Goal: Use online tool/utility: Utilize a website feature to perform a specific function

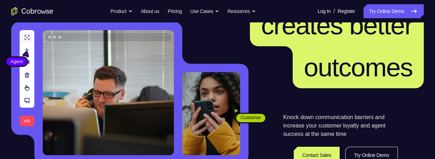
scroll to position [152, 0]
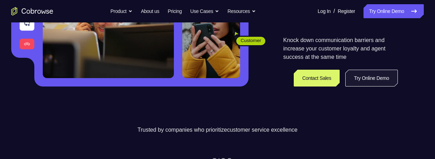
click at [364, 52] on link "Try Online Demo" at bounding box center [372, 78] width 53 height 17
click at [372, 52] on link "Try Online Demo" at bounding box center [372, 78] width 53 height 17
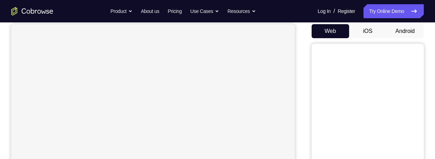
scroll to position [67, 0]
click at [406, 27] on button "Android" at bounding box center [406, 31] width 38 height 14
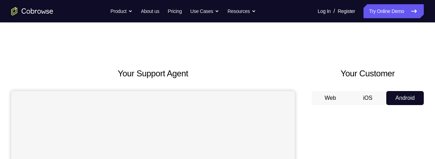
scroll to position [0, 0]
click at [410, 77] on h2 "Your Customer" at bounding box center [368, 73] width 112 height 13
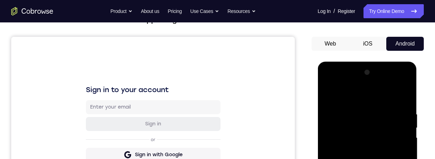
scroll to position [181, 0]
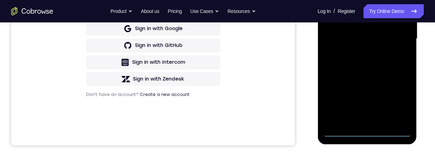
click at [369, 130] on div at bounding box center [367, 39] width 88 height 197
click at [400, 105] on div at bounding box center [367, 39] width 88 height 197
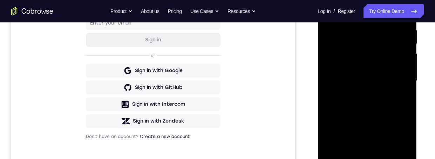
scroll to position [94, 0]
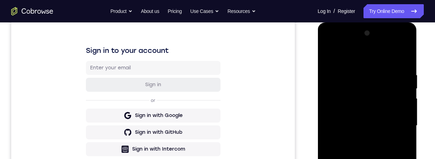
click at [331, 44] on div at bounding box center [367, 126] width 88 height 197
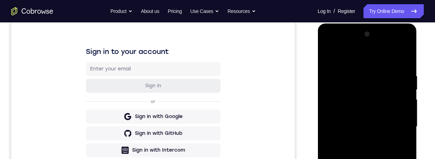
click at [399, 122] on div at bounding box center [367, 127] width 88 height 197
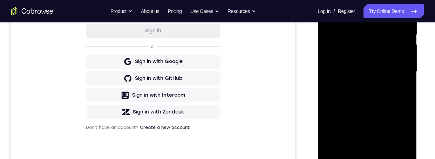
scroll to position [152, 0]
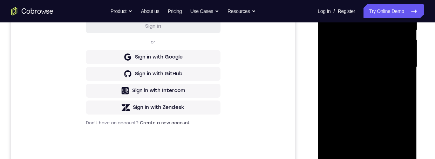
click at [360, 81] on div at bounding box center [367, 67] width 88 height 197
click at [381, 65] on div at bounding box center [367, 67] width 88 height 197
click at [379, 54] on div at bounding box center [367, 67] width 88 height 197
click at [388, 65] on div at bounding box center [367, 67] width 88 height 197
click at [390, 93] on div at bounding box center [367, 67] width 88 height 197
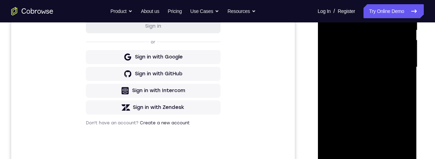
click at [379, 86] on div at bounding box center [367, 67] width 88 height 197
click at [381, 88] on div at bounding box center [367, 67] width 88 height 197
click at [372, 91] on div at bounding box center [367, 67] width 88 height 197
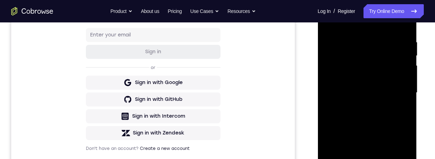
scroll to position [125, 0]
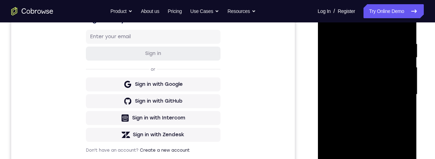
click at [374, 48] on div at bounding box center [367, 94] width 88 height 197
click at [374, 114] on div at bounding box center [367, 94] width 88 height 197
click at [371, 127] on div at bounding box center [367, 94] width 88 height 197
click at [378, 62] on div at bounding box center [367, 94] width 88 height 197
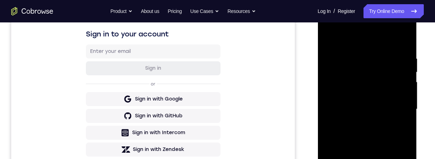
scroll to position [109, 0]
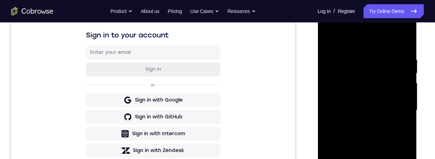
click at [373, 96] on div at bounding box center [367, 110] width 88 height 197
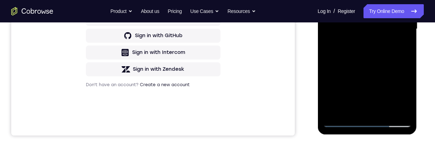
click at [368, 122] on div at bounding box center [367, 29] width 88 height 197
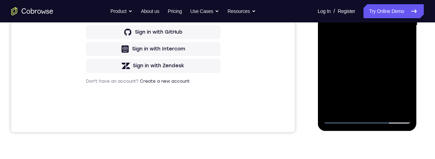
scroll to position [162, 0]
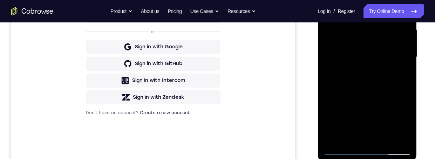
click at [360, 137] on div at bounding box center [367, 57] width 88 height 197
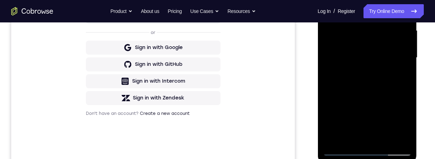
scroll to position [108, 0]
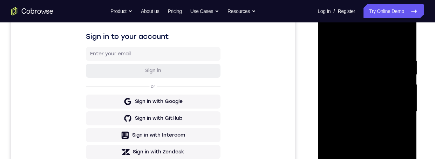
click at [345, 48] on div at bounding box center [367, 112] width 88 height 197
click at [367, 120] on div at bounding box center [367, 112] width 88 height 197
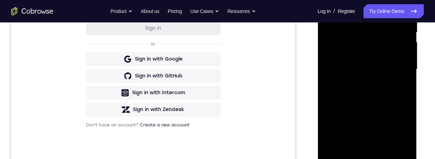
click at [373, 157] on div at bounding box center [367, 69] width 88 height 197
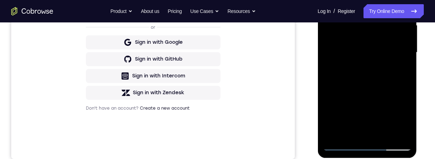
click at [375, 24] on div at bounding box center [367, 52] width 88 height 197
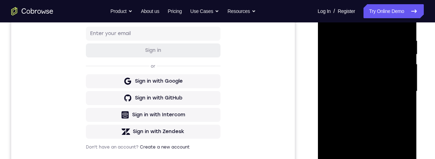
scroll to position [126, 0]
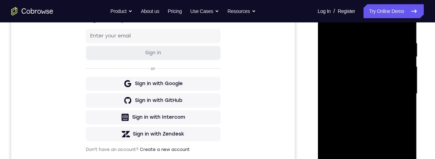
click at [370, 101] on div at bounding box center [367, 94] width 88 height 197
click at [365, 128] on div at bounding box center [367, 94] width 88 height 197
click at [396, 114] on div at bounding box center [367, 94] width 88 height 197
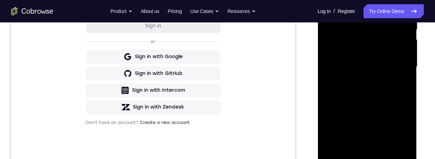
scroll to position [181, 0]
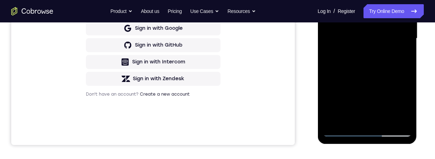
click at [397, 118] on div at bounding box center [367, 38] width 88 height 197
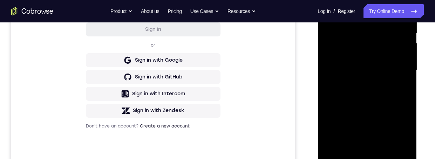
scroll to position [148, 0]
click at [400, 89] on div at bounding box center [367, 71] width 88 height 197
click at [397, 150] on div at bounding box center [367, 71] width 88 height 197
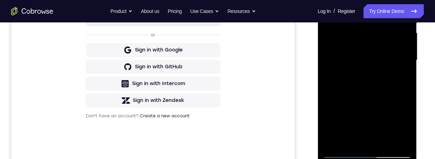
click at [396, 140] on div at bounding box center [367, 60] width 88 height 197
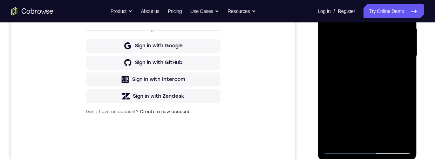
click at [371, 132] on div at bounding box center [367, 56] width 88 height 197
click at [380, 132] on div at bounding box center [367, 56] width 88 height 197
click at [372, 138] on div at bounding box center [367, 56] width 88 height 197
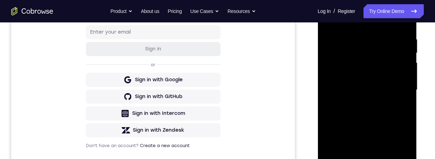
scroll to position [127, 0]
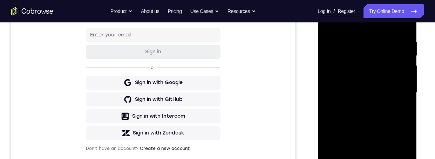
click at [402, 89] on div at bounding box center [367, 93] width 88 height 197
click at [365, 44] on div at bounding box center [367, 93] width 88 height 197
click at [361, 54] on div at bounding box center [367, 93] width 88 height 197
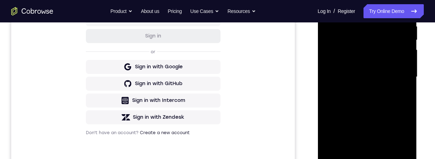
click at [384, 80] on div at bounding box center [367, 77] width 88 height 197
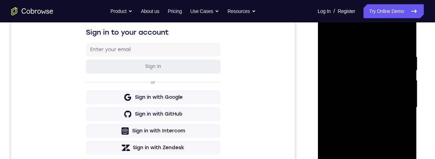
scroll to position [112, 0]
click at [385, 133] on div at bounding box center [367, 107] width 88 height 197
click at [371, 119] on div at bounding box center [367, 107] width 88 height 197
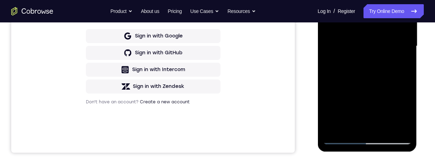
scroll to position [174, 0]
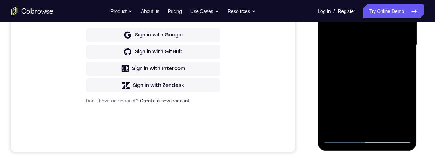
click at [387, 126] on div at bounding box center [367, 45] width 88 height 197
click at [384, 84] on div at bounding box center [367, 45] width 88 height 197
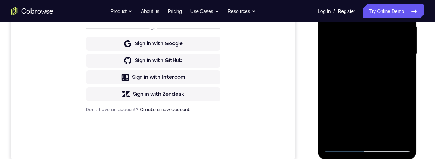
scroll to position [165, 0]
click at [359, 61] on div at bounding box center [367, 54] width 88 height 197
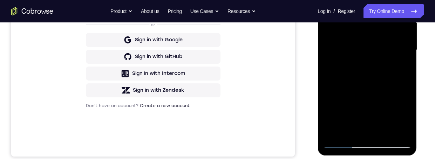
scroll to position [159, 0]
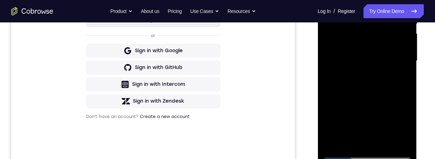
click at [331, 0] on div at bounding box center [367, 61] width 88 height 197
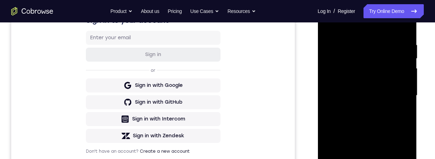
scroll to position [135, 0]
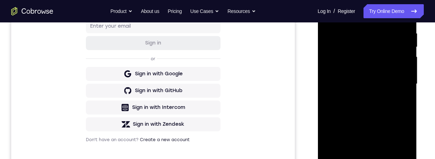
click at [374, 87] on div at bounding box center [367, 84] width 88 height 197
click at [377, 124] on div at bounding box center [367, 84] width 88 height 197
click at [405, 124] on div at bounding box center [367, 84] width 88 height 197
click at [402, 139] on div at bounding box center [367, 84] width 88 height 197
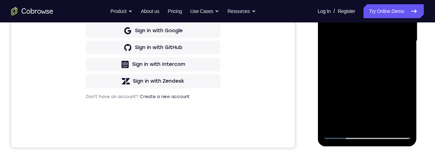
click at [399, 83] on div at bounding box center [367, 41] width 88 height 197
click at [398, 82] on div at bounding box center [367, 41] width 88 height 197
click at [407, 107] on div at bounding box center [367, 41] width 88 height 197
click at [407, 106] on div at bounding box center [367, 41] width 88 height 197
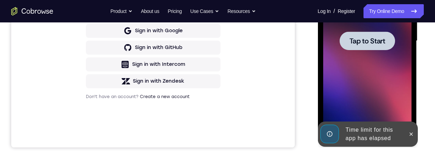
click at [379, 38] on span "Tap to Start" at bounding box center [368, 41] width 36 height 7
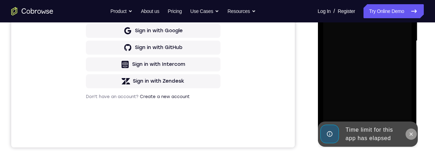
click at [415, 133] on button at bounding box center [411, 134] width 11 height 11
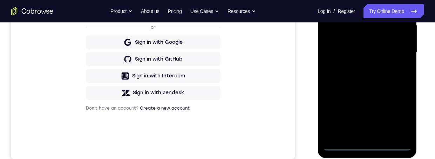
scroll to position [195, 0]
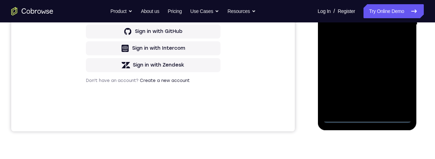
click at [369, 119] on div at bounding box center [367, 25] width 88 height 197
click at [401, 89] on div at bounding box center [367, 25] width 88 height 197
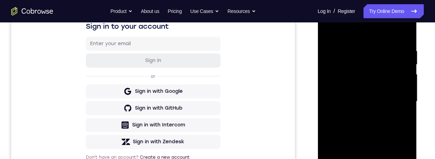
scroll to position [84, 0]
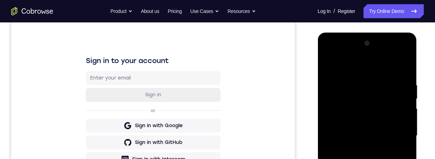
click at [336, 53] on div at bounding box center [367, 136] width 88 height 197
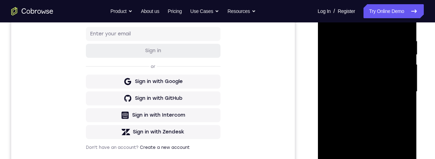
click at [398, 91] on div at bounding box center [367, 92] width 88 height 197
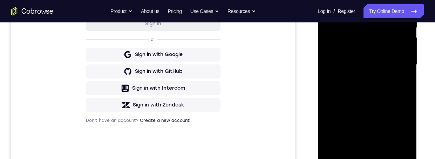
click at [366, 77] on div at bounding box center [367, 65] width 88 height 197
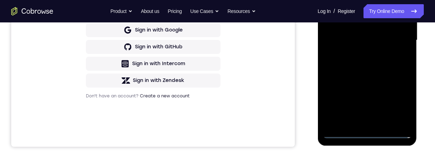
scroll to position [180, 0]
click at [376, 74] on div at bounding box center [367, 40] width 88 height 197
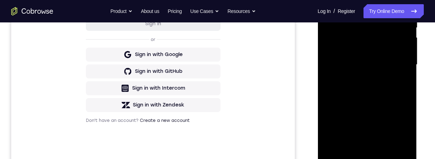
click at [384, 31] on div at bounding box center [367, 65] width 88 height 197
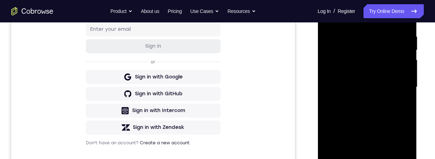
click at [385, 77] on div at bounding box center [367, 87] width 88 height 197
click at [387, 70] on div at bounding box center [367, 87] width 88 height 197
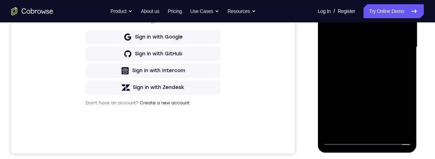
scroll to position [149, 0]
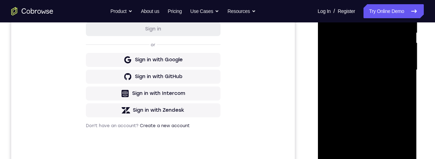
click at [371, 71] on div at bounding box center [367, 70] width 88 height 197
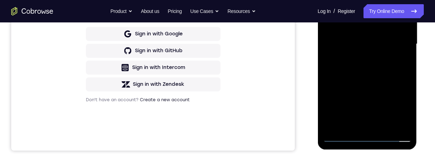
click at [369, 138] on div at bounding box center [367, 44] width 88 height 197
click at [365, 125] on div at bounding box center [367, 44] width 88 height 197
click at [340, 0] on div at bounding box center [367, 44] width 88 height 197
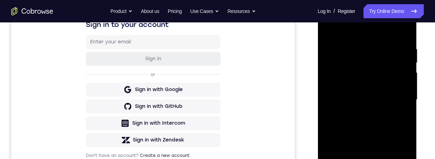
click at [374, 108] on div at bounding box center [367, 100] width 88 height 197
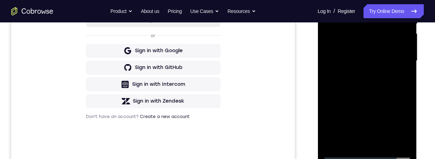
click at [371, 140] on div at bounding box center [367, 61] width 88 height 197
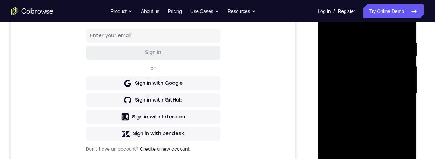
click at [374, 70] on div at bounding box center [367, 93] width 88 height 197
click at [372, 98] on div at bounding box center [367, 93] width 88 height 197
click at [367, 119] on div at bounding box center [367, 93] width 88 height 197
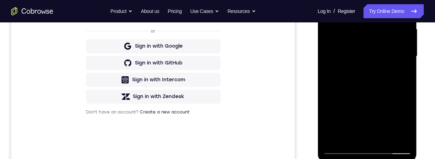
click at [368, 85] on div at bounding box center [367, 56] width 88 height 197
click at [401, 74] on div at bounding box center [367, 56] width 88 height 197
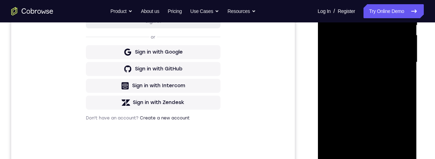
scroll to position [142, 0]
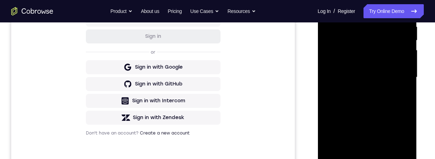
click at [398, 159] on div at bounding box center [367, 77] width 88 height 197
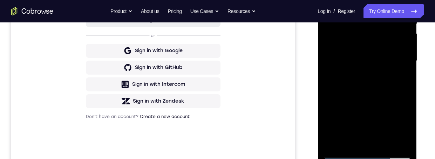
scroll to position [166, 0]
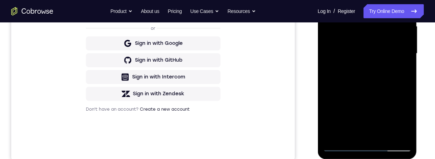
click at [401, 68] on div at bounding box center [367, 53] width 88 height 197
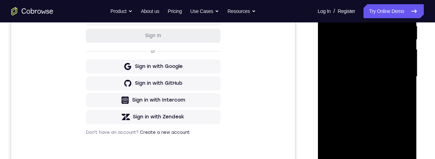
scroll to position [181, 0]
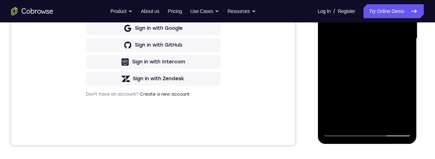
click at [399, 120] on div at bounding box center [367, 38] width 88 height 197
click at [398, 118] on div at bounding box center [367, 38] width 88 height 197
click at [403, 117] on div at bounding box center [367, 38] width 88 height 197
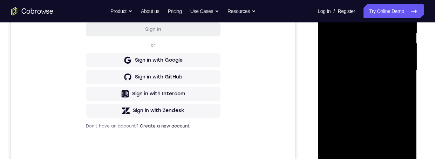
click at [400, 64] on div at bounding box center [367, 70] width 88 height 197
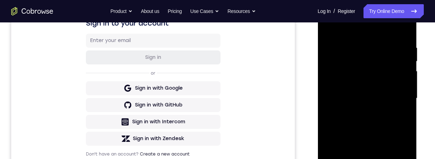
click at [374, 53] on div at bounding box center [367, 98] width 88 height 197
click at [372, 59] on div at bounding box center [367, 98] width 88 height 197
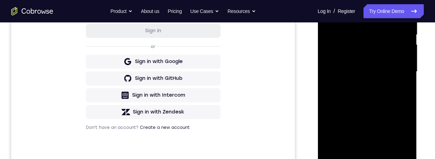
click at [391, 74] on div at bounding box center [367, 72] width 88 height 197
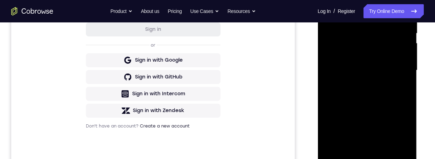
click at [391, 105] on div at bounding box center [367, 70] width 88 height 197
click at [381, 73] on div at bounding box center [367, 70] width 88 height 197
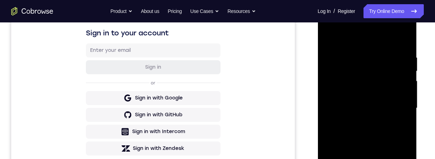
scroll to position [137, 0]
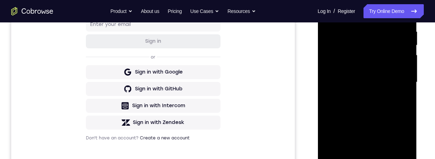
click at [385, 112] on div at bounding box center [367, 82] width 88 height 197
click at [371, 95] on div at bounding box center [367, 82] width 88 height 197
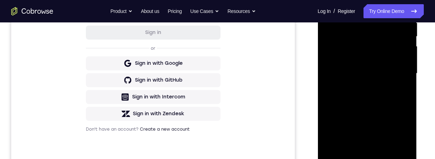
scroll to position [164, 0]
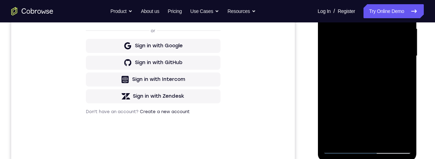
click at [386, 139] on div at bounding box center [367, 56] width 88 height 197
click at [382, 94] on div at bounding box center [367, 56] width 88 height 197
click at [367, 59] on div at bounding box center [367, 56] width 88 height 197
click at [377, 94] on div at bounding box center [367, 56] width 88 height 197
click at [401, 97] on div at bounding box center [367, 56] width 88 height 197
